Goal: Task Accomplishment & Management: Manage account settings

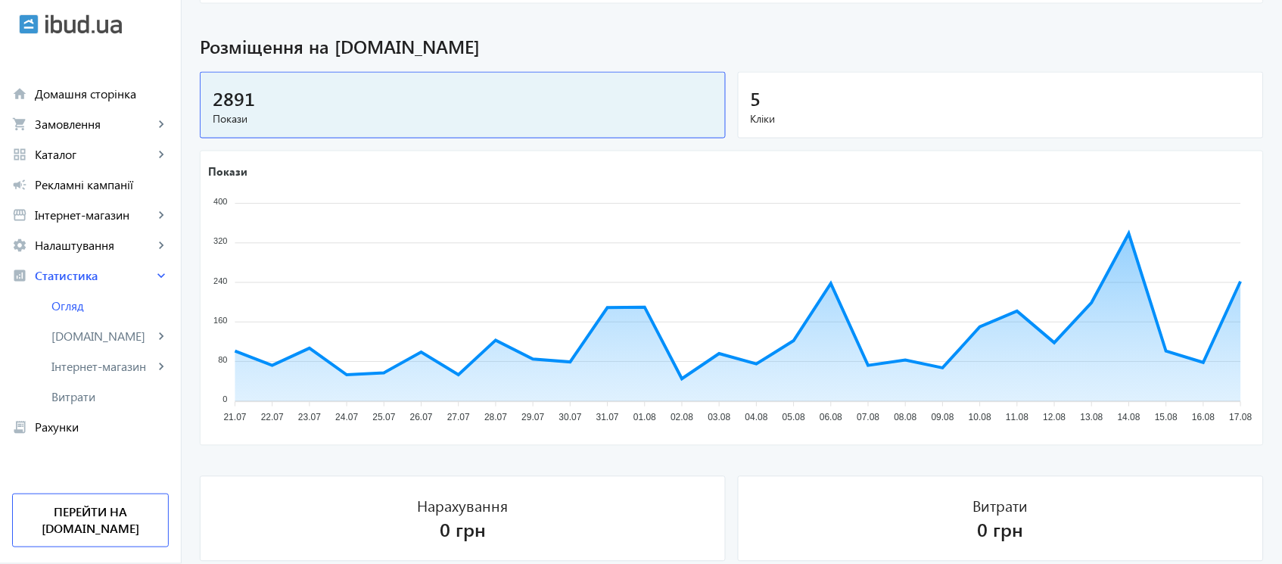
scroll to position [554, 0]
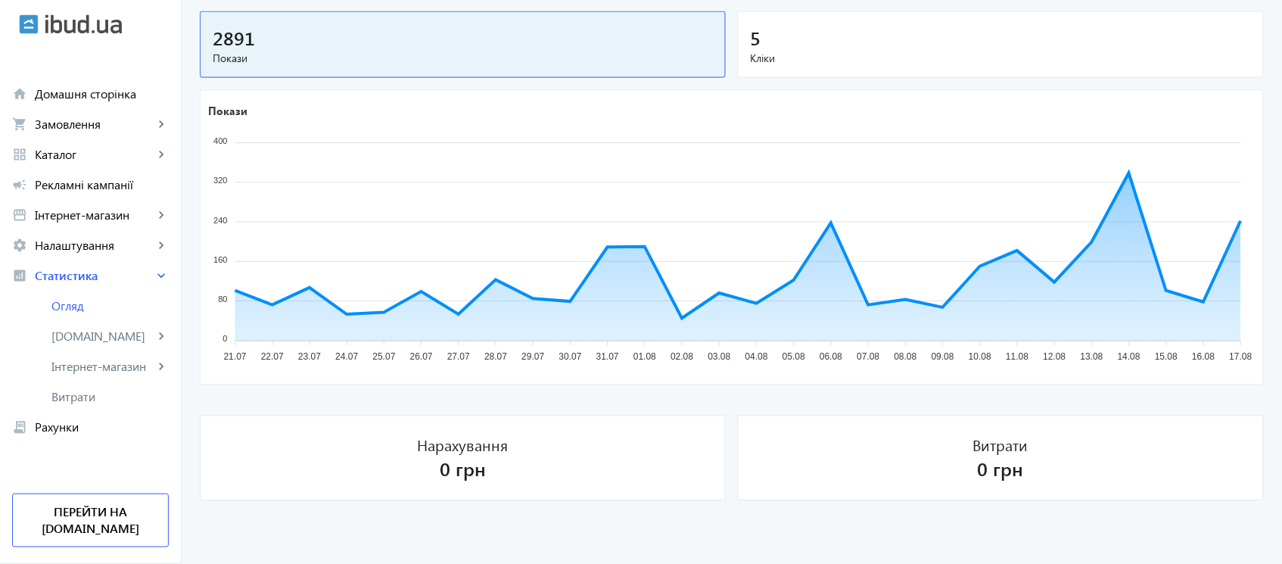
click at [905, 36] on div "5" at bounding box center [1000, 37] width 500 height 26
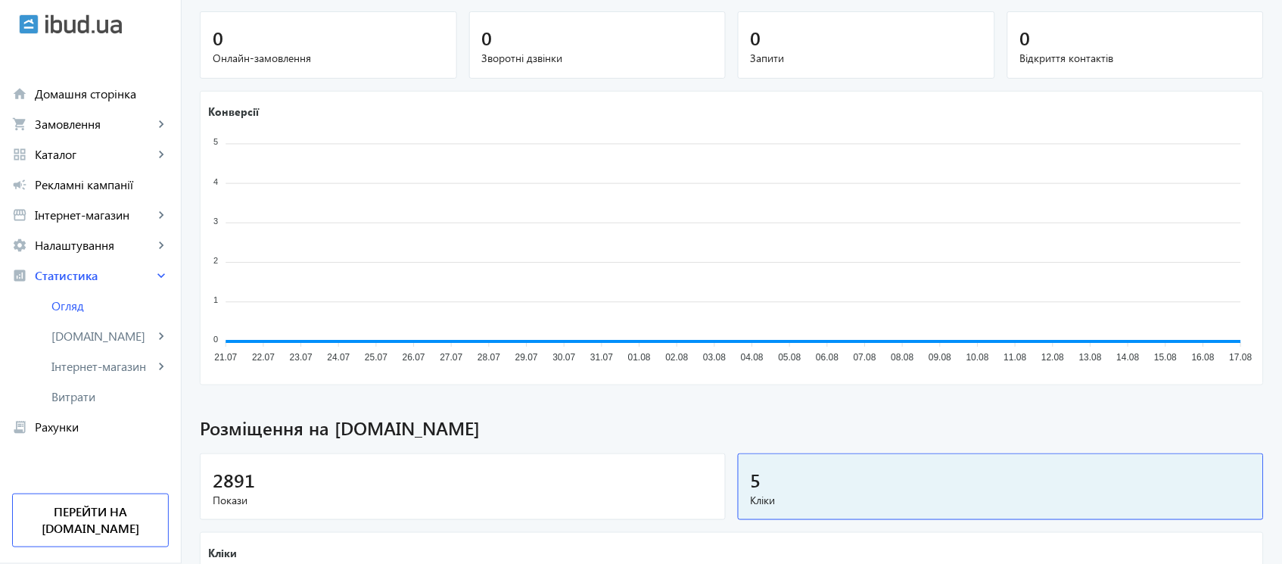
scroll to position [110, 0]
click at [73, 183] on span "Рекламні кампанії" at bounding box center [102, 184] width 134 height 15
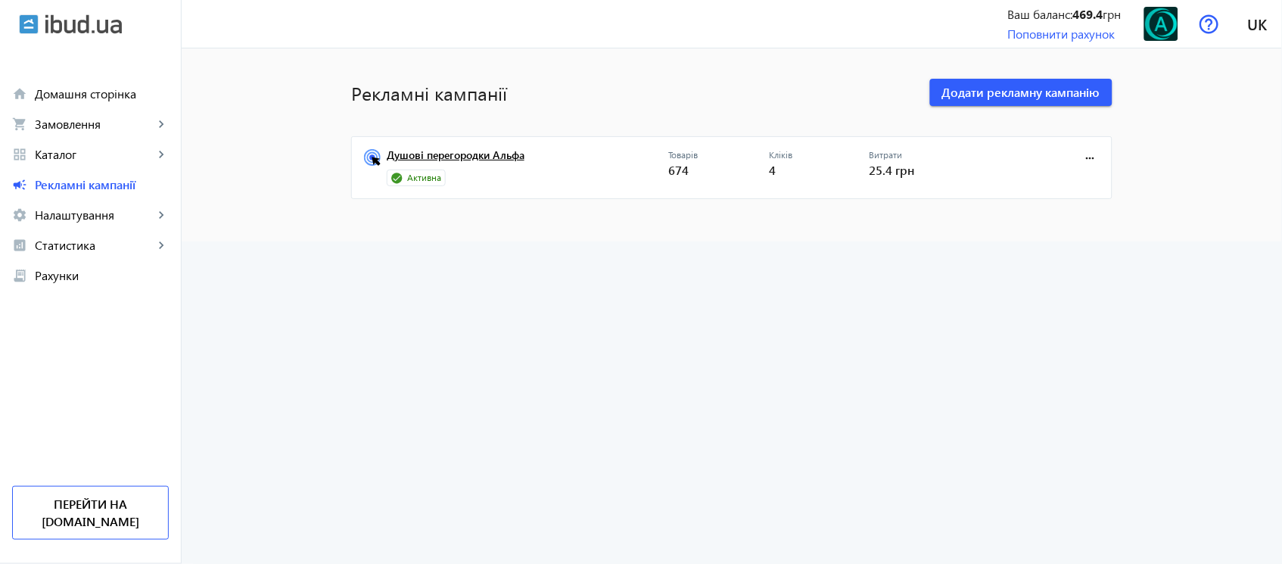
click at [484, 156] on link "Душові перегородки Альфа" at bounding box center [527, 159] width 281 height 21
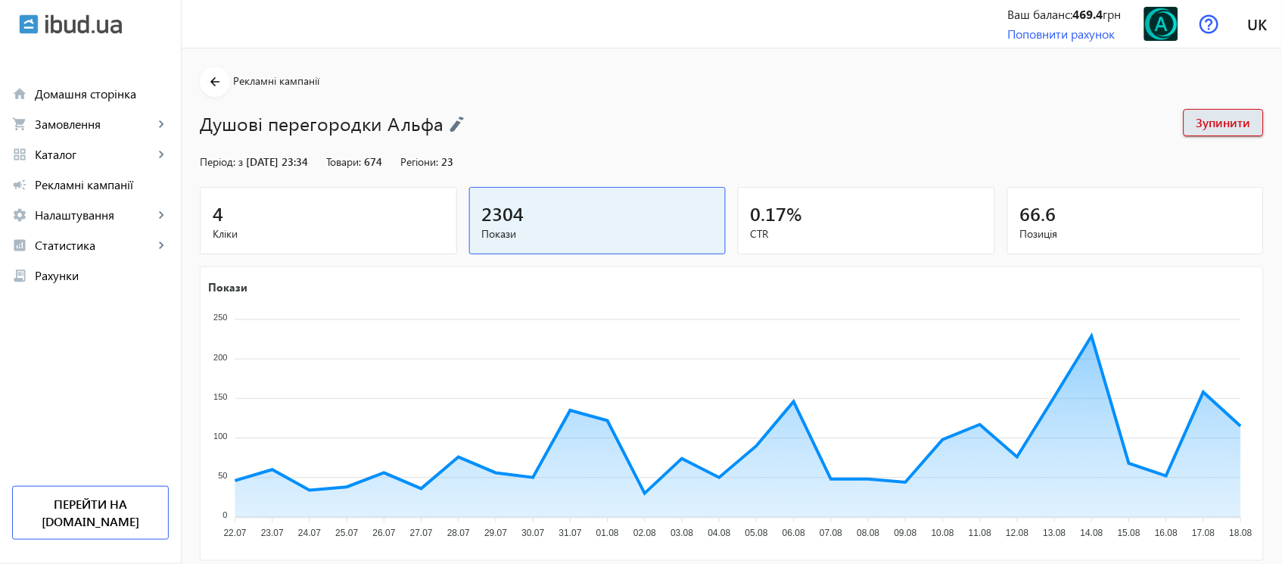
scroll to position [168, 0]
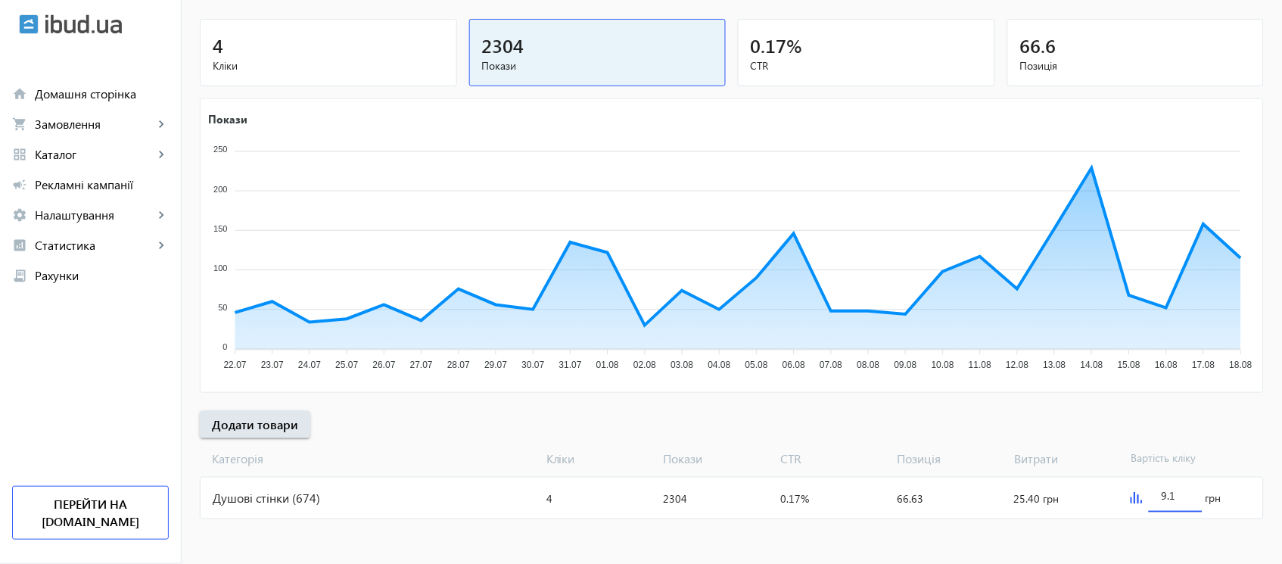
click at [1160, 495] on input "9.1" at bounding box center [1174, 495] width 29 height 14
type input "10.1"
click at [1155, 534] on mat-sidenav-content "arrow_back Рекламні кампанії Душові перегородки Альфа Зупинити Період: з [DATE]…" at bounding box center [732, 222] width 1100 height 684
click at [1129, 495] on div "10.1 грн" at bounding box center [1193, 497] width 138 height 41
click at [1132, 495] on img at bounding box center [1136, 498] width 12 height 12
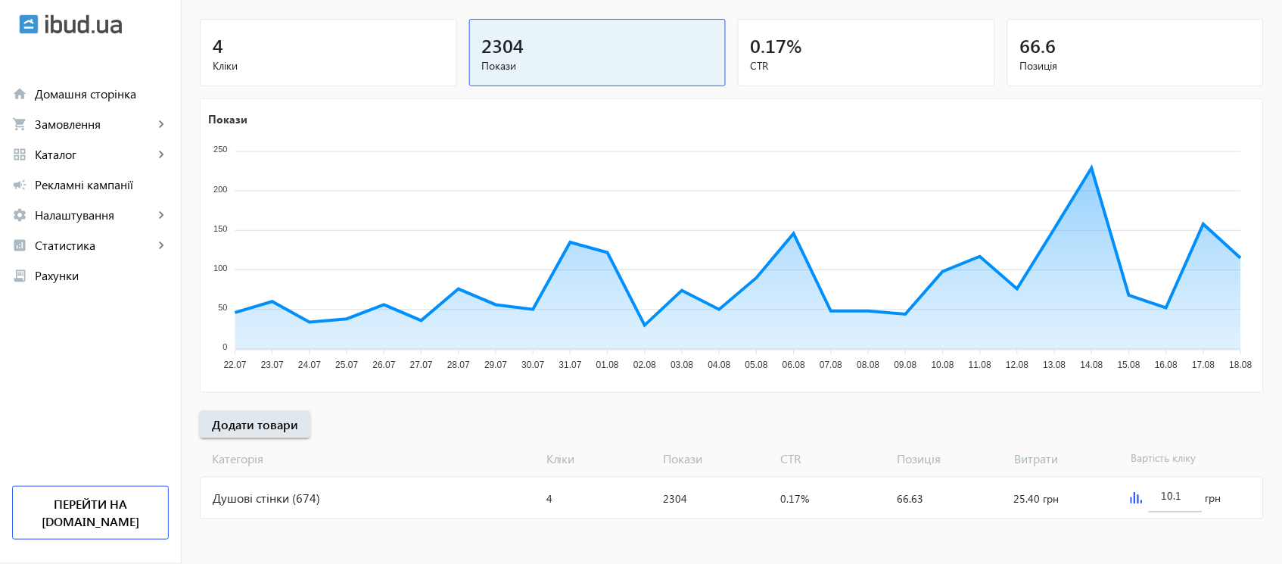
scroll to position [0, 0]
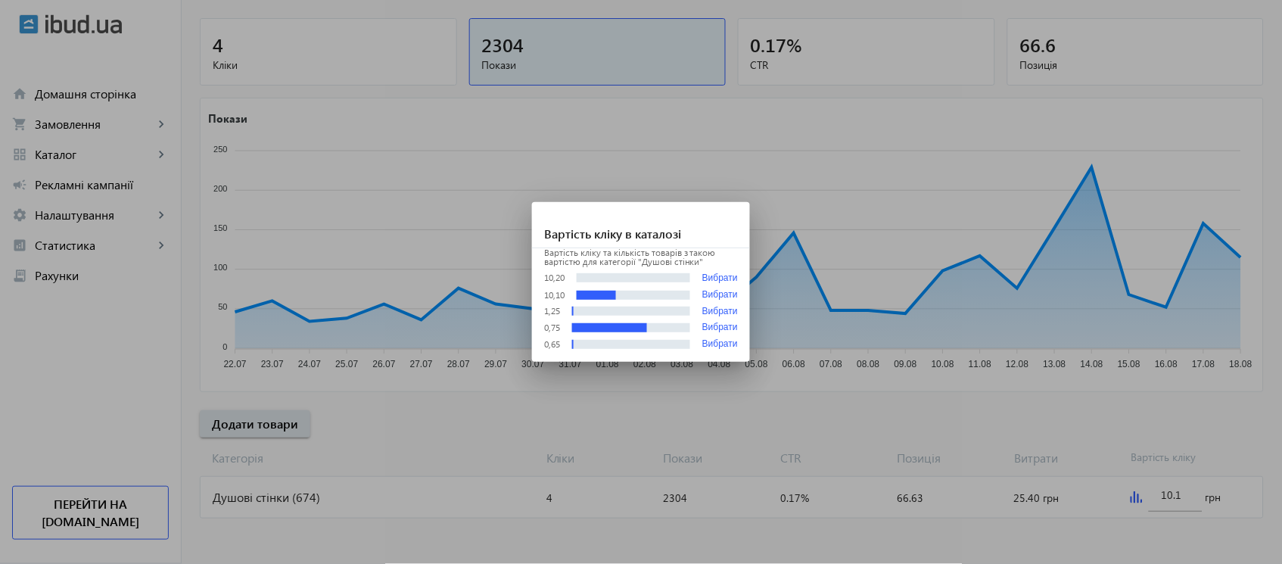
click at [614, 509] on div at bounding box center [641, 282] width 1282 height 564
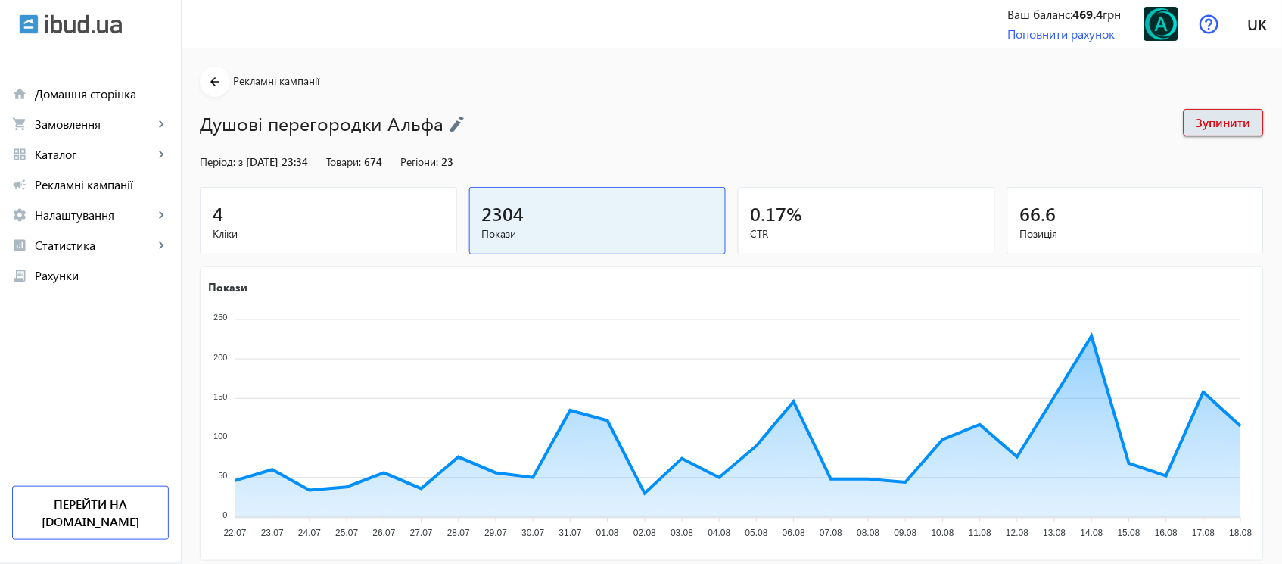
scroll to position [168, 0]
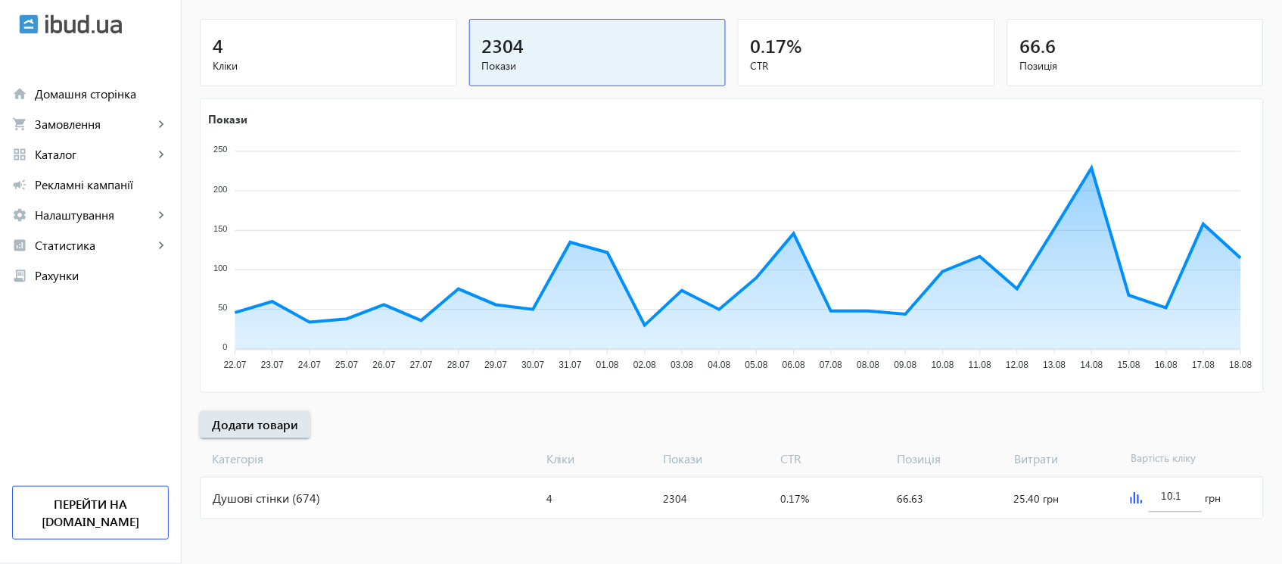
click at [994, 53] on div "4 Кліки 2304 Покази 0.17 % CTR 66.6 Позиція" at bounding box center [732, 55] width 1064 height 73
click at [936, 58] on span "CTR" at bounding box center [865, 65] width 231 height 15
